Goal: Transaction & Acquisition: Download file/media

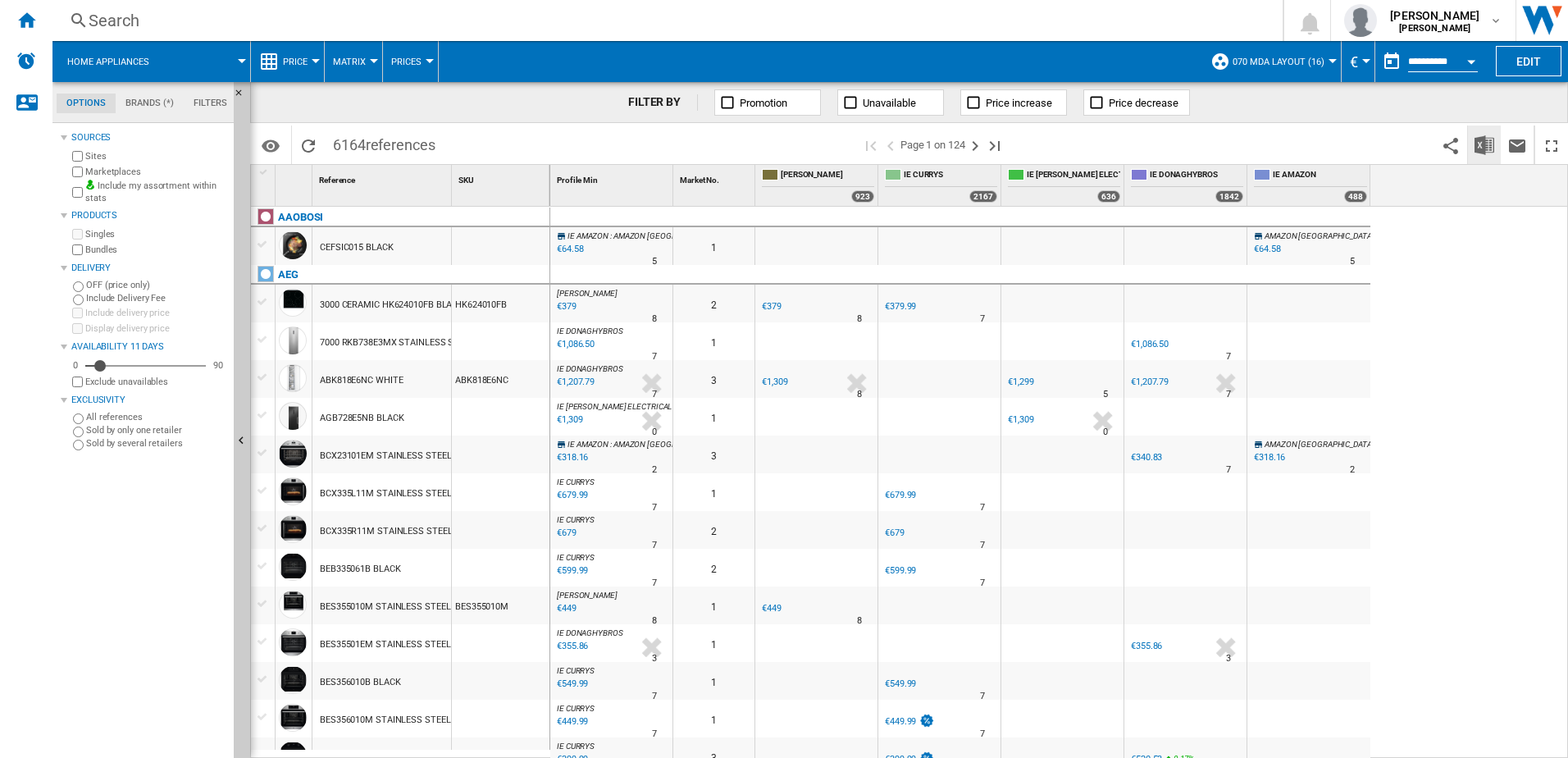
click at [1475, 144] on img "Download in Excel" at bounding box center [1484, 145] width 19 height 19
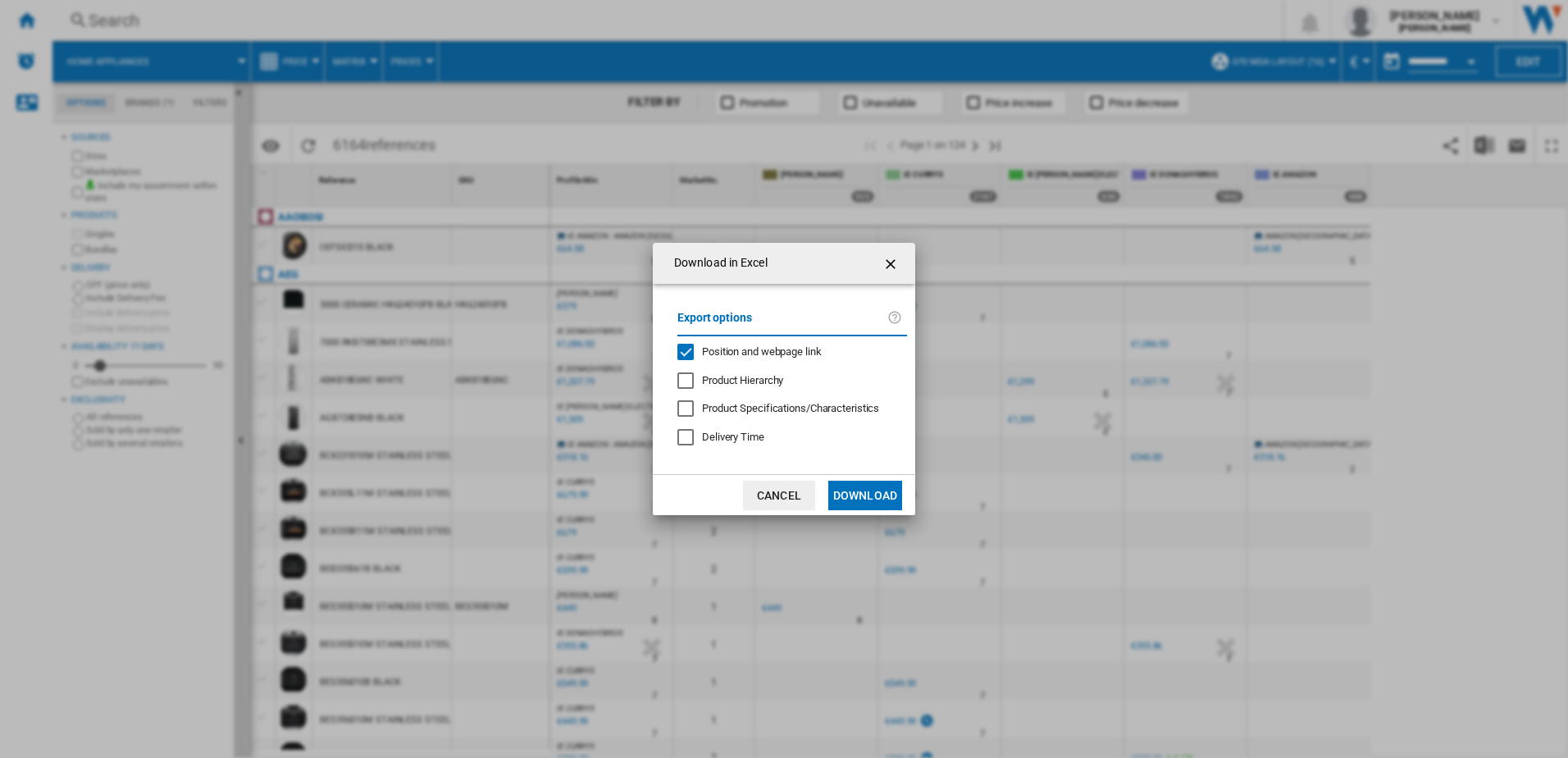
click at [879, 504] on button "Download" at bounding box center [865, 496] width 74 height 30
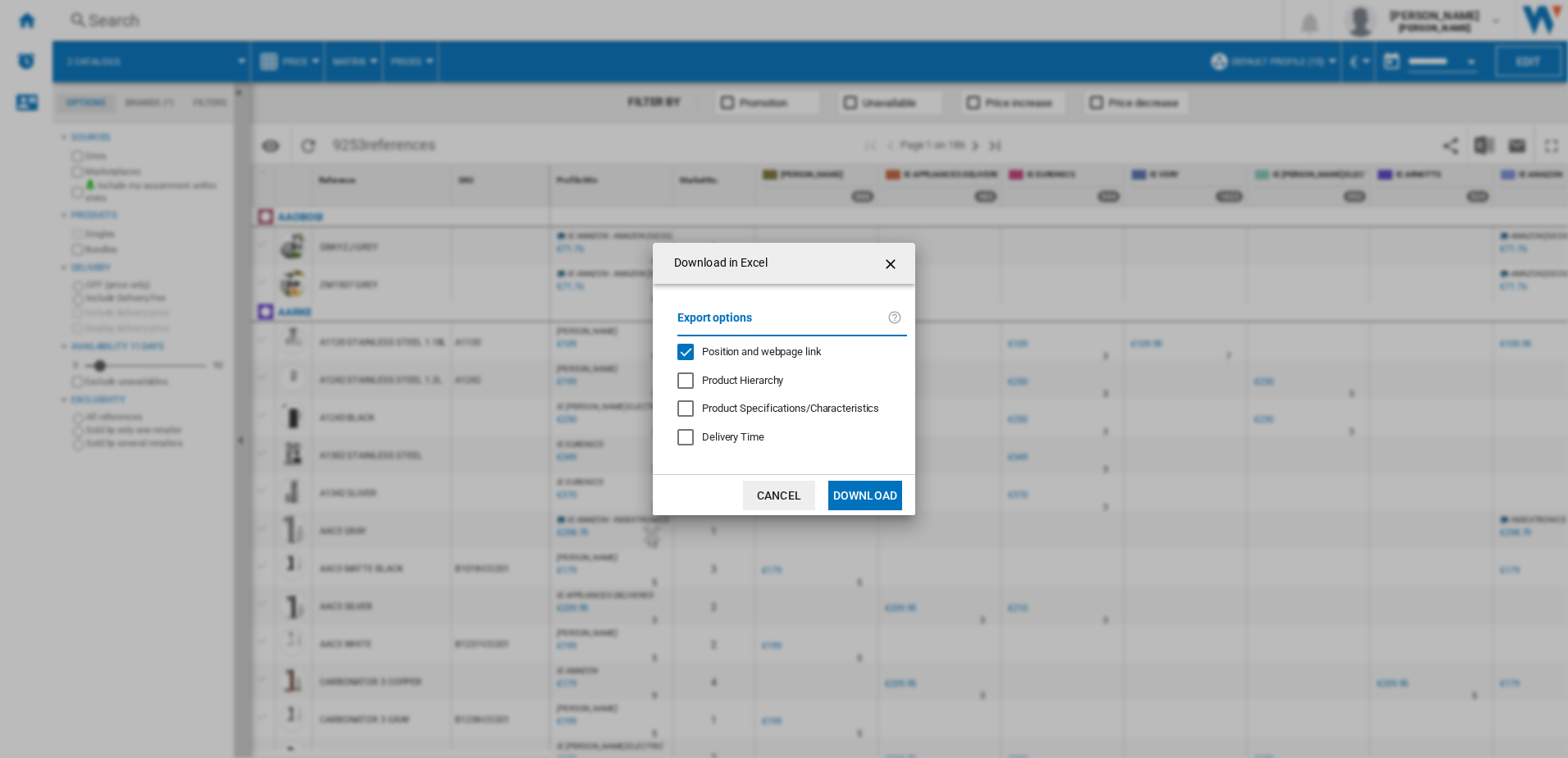
click at [864, 492] on button "Download" at bounding box center [865, 496] width 74 height 30
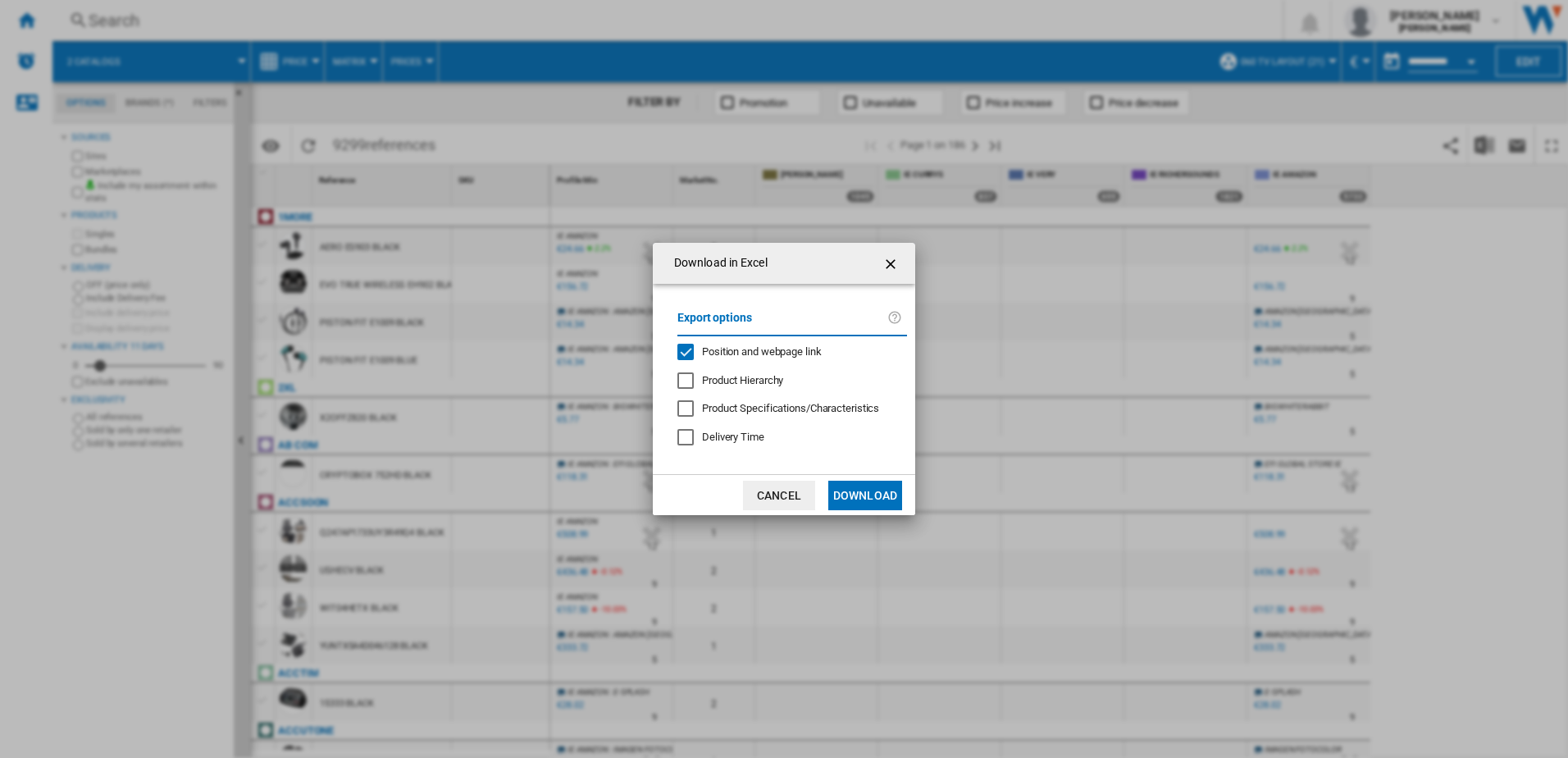
click at [888, 498] on button "Download" at bounding box center [865, 496] width 74 height 30
